Goal: Check status: Check status

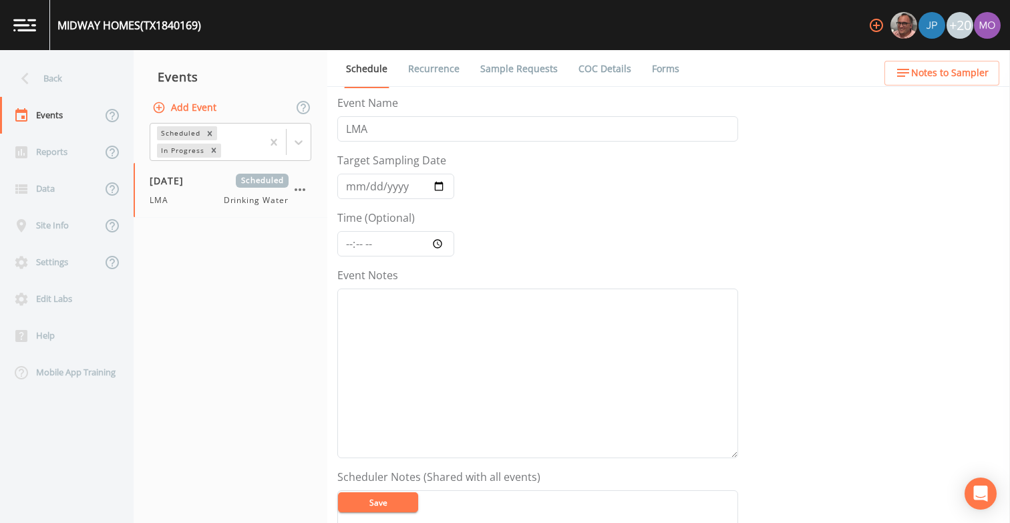
click at [74, 78] on div "Back" at bounding box center [60, 78] width 120 height 37
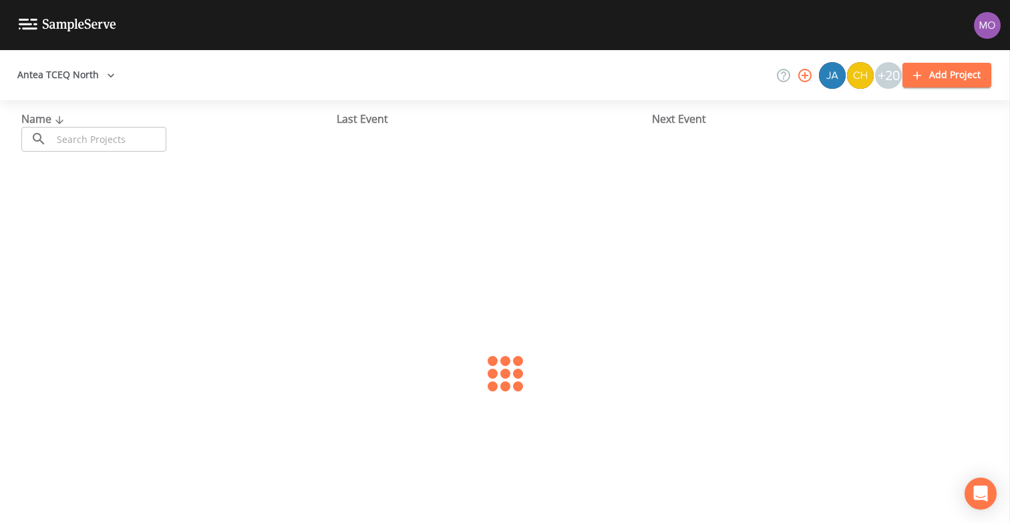
click at [142, 138] on input "text" at bounding box center [109, 139] width 114 height 25
paste input "TX0430055"
type input "TX0430055"
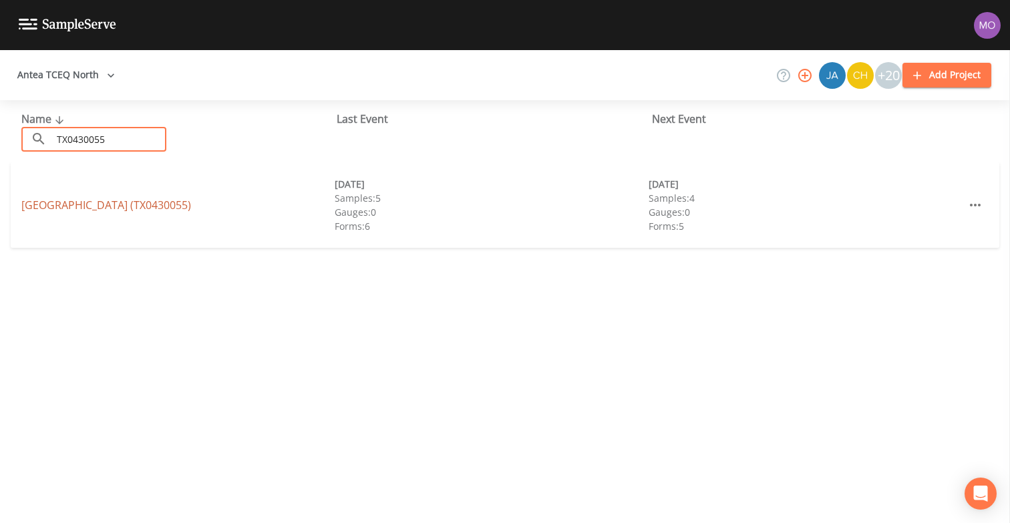
click at [123, 207] on link "NORTH COLLIN SUD (TX0430055)" at bounding box center [106, 205] width 170 height 15
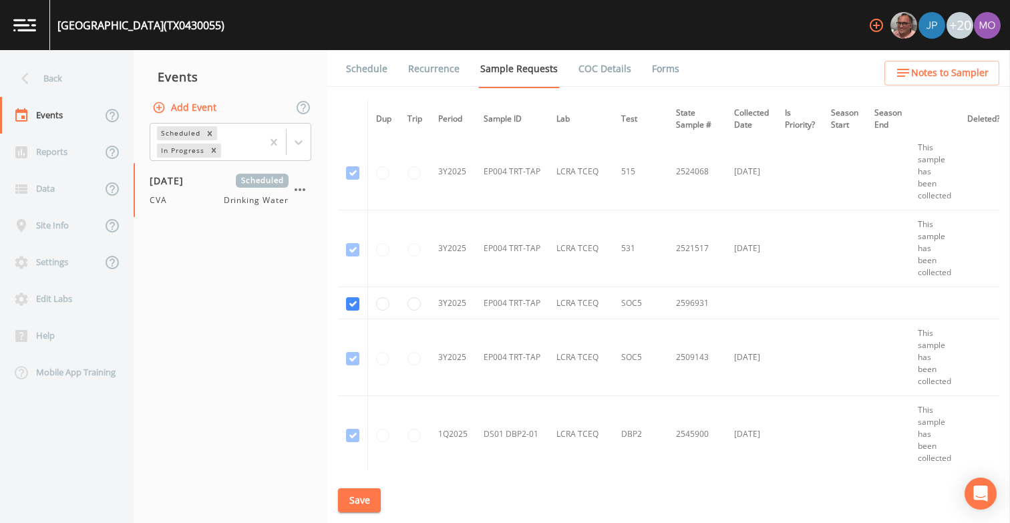
scroll to position [2814, 0]
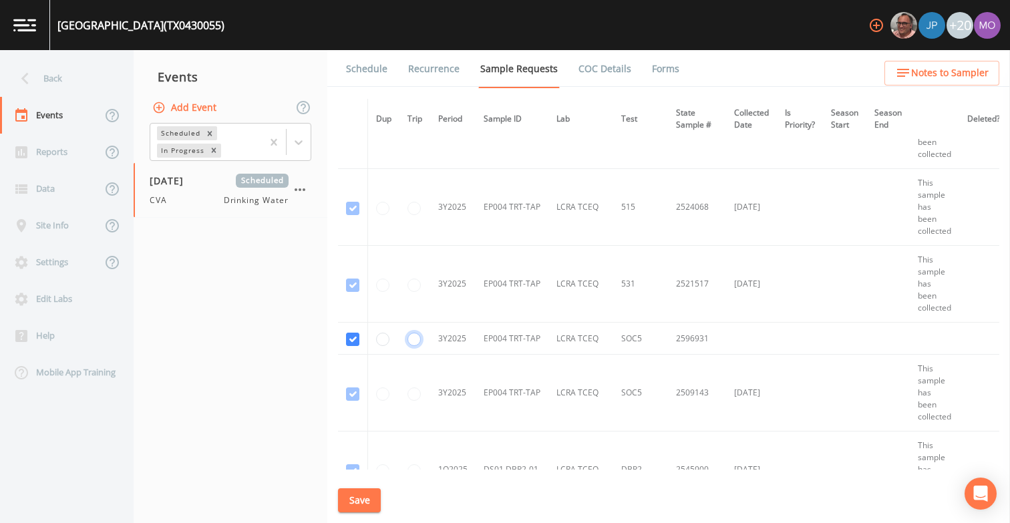
click at [411, 339] on input "radio" at bounding box center [414, 339] width 13 height 13
radio input "true"
click at [360, 499] on button "Save" at bounding box center [359, 501] width 43 height 25
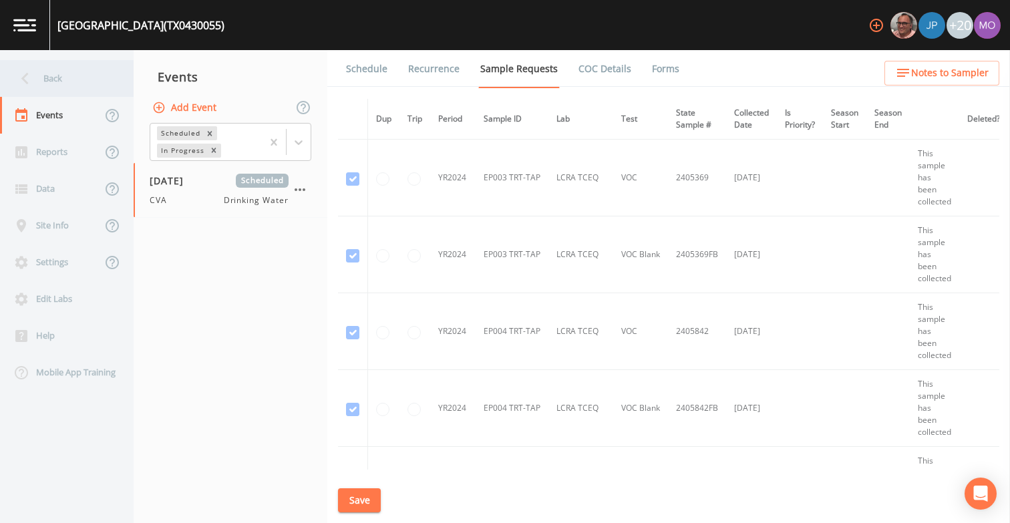
click at [71, 84] on div "Back" at bounding box center [60, 78] width 120 height 37
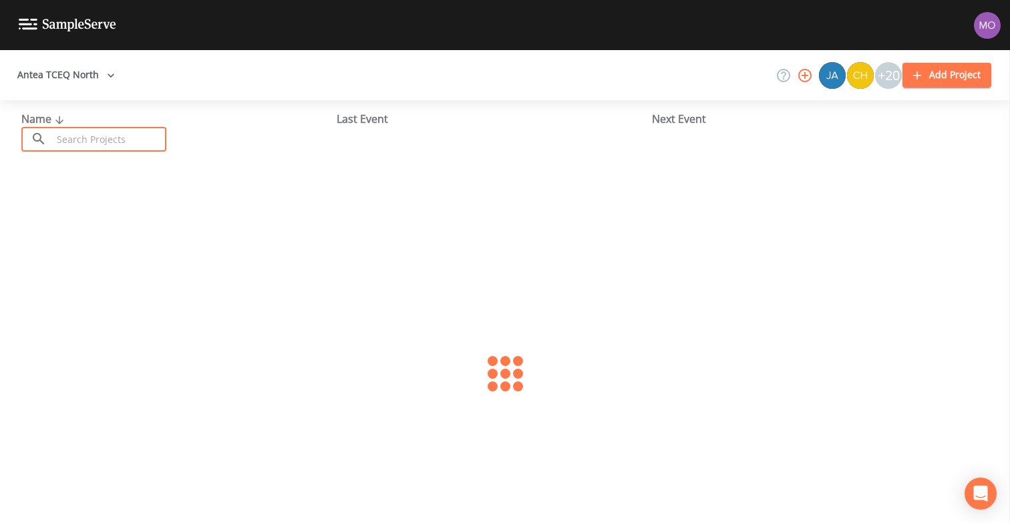
click at [95, 136] on input "text" at bounding box center [109, 139] width 114 height 25
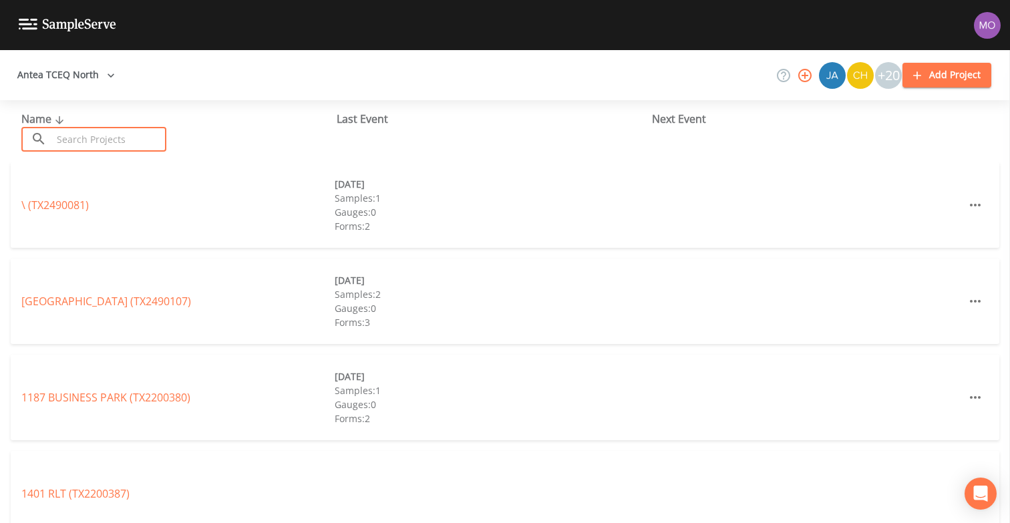
paste input "TX2200328"
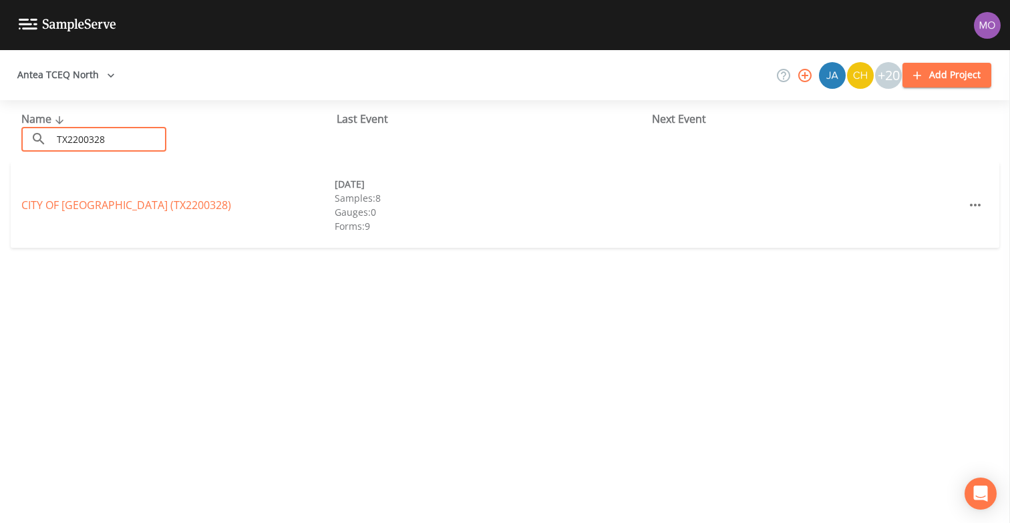
type input "TX2200328"
click at [110, 207] on link "CITY OF [GEOGRAPHIC_DATA] (TX2200328)" at bounding box center [126, 205] width 210 height 15
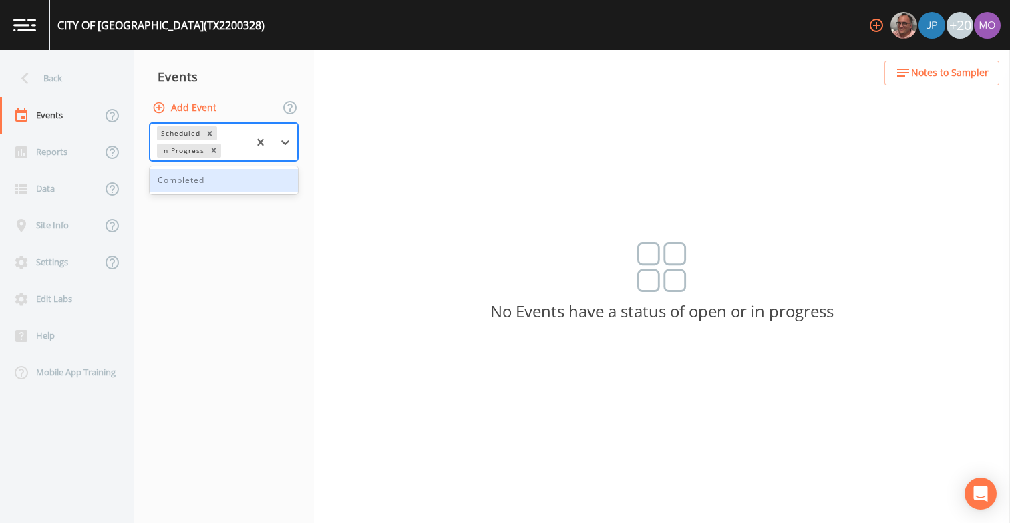
click at [183, 144] on div "In Progress" at bounding box center [181, 151] width 49 height 14
click at [176, 184] on div "Completed" at bounding box center [224, 180] width 148 height 23
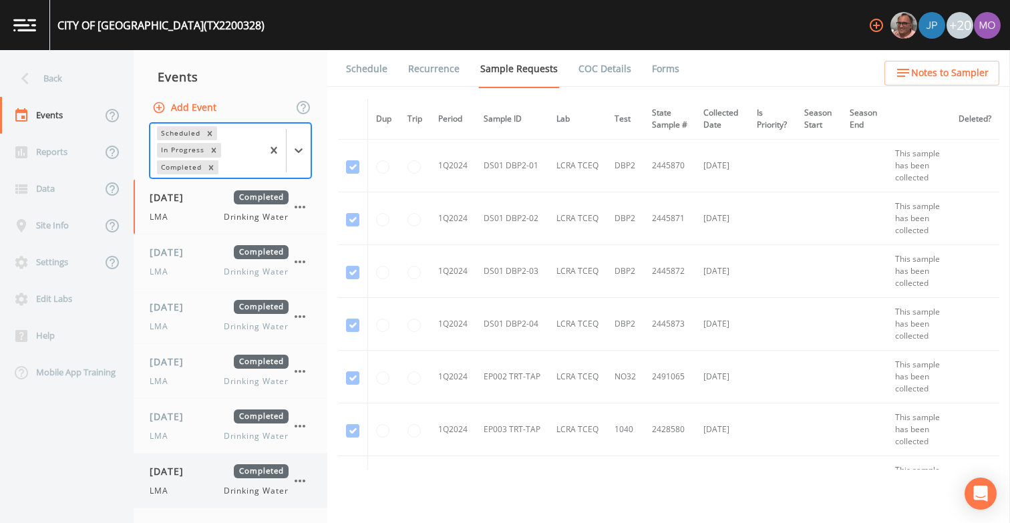
click at [174, 474] on span "[DATE]" at bounding box center [171, 471] width 43 height 14
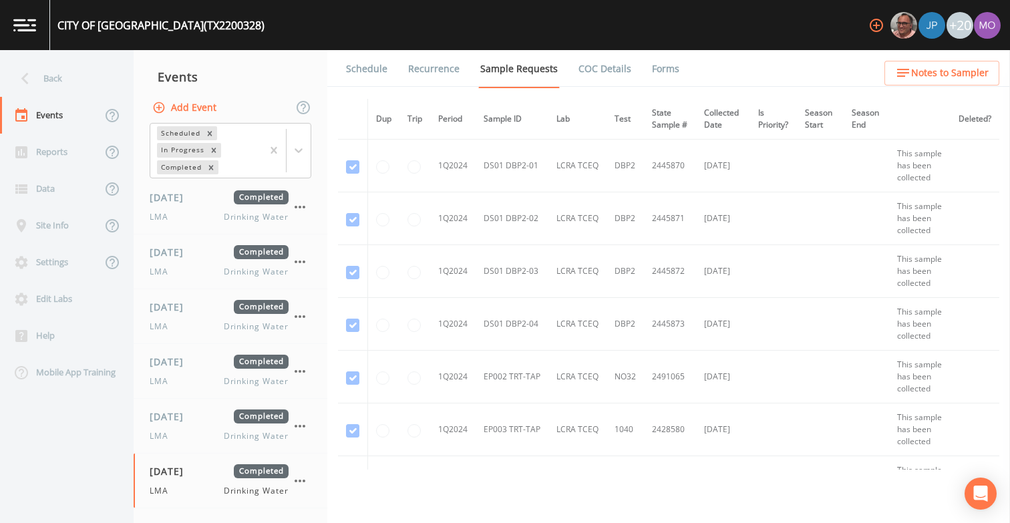
click at [662, 65] on link "Forms" at bounding box center [665, 68] width 31 height 37
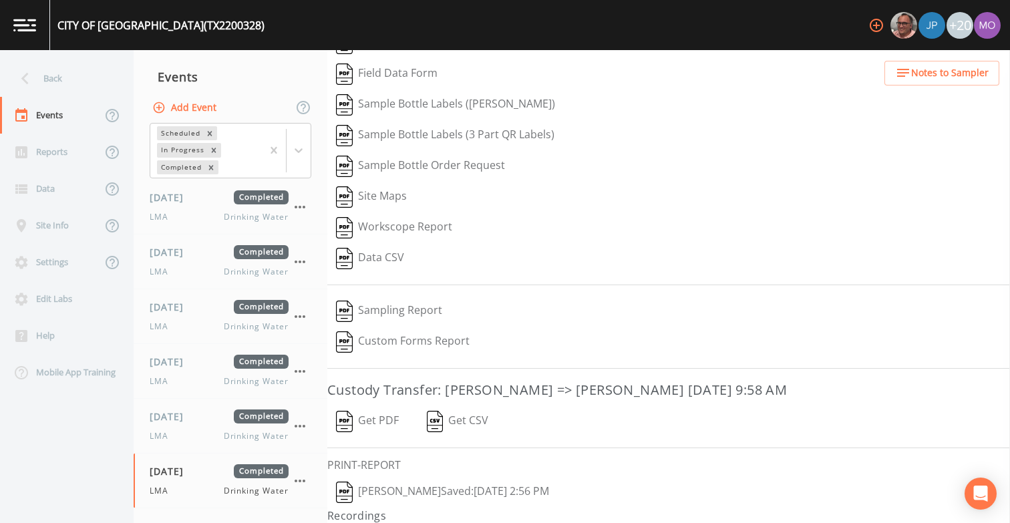
scroll to position [90, 0]
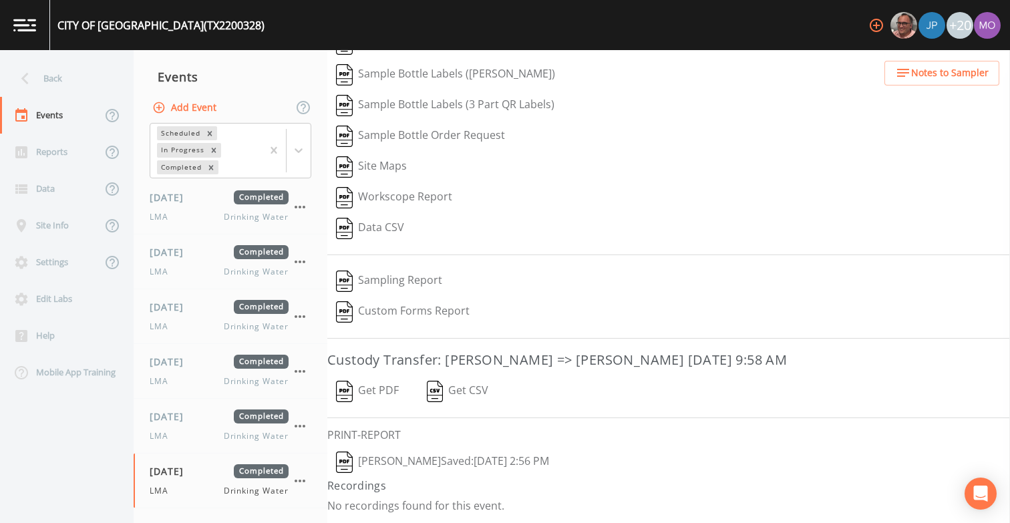
click at [349, 458] on img "button" at bounding box center [344, 462] width 17 height 21
